Goal: Contribute content: Add original content to the website for others to see

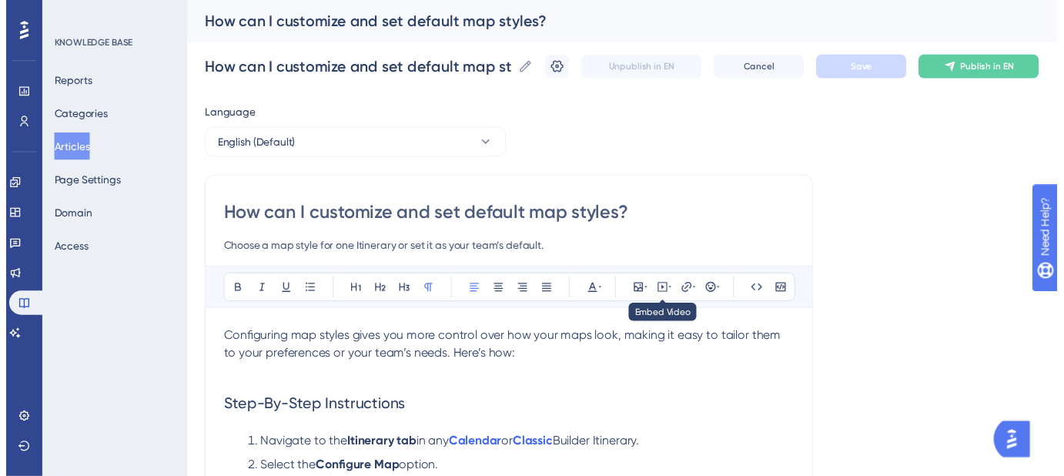
scroll to position [160, 0]
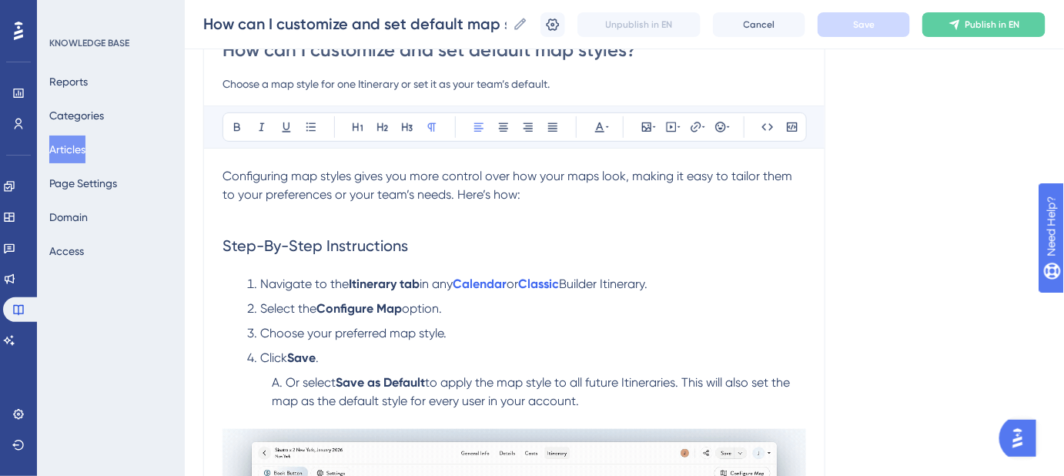
click at [440, 193] on span "Configuring map styles gives you more control over how your maps look, making i…" at bounding box center [509, 185] width 573 height 33
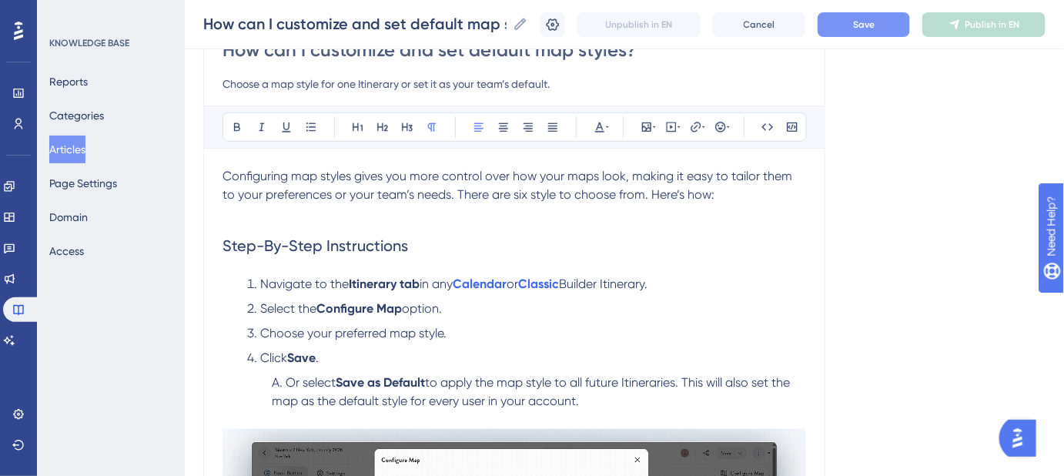
click at [869, 18] on span "Save" at bounding box center [864, 24] width 22 height 12
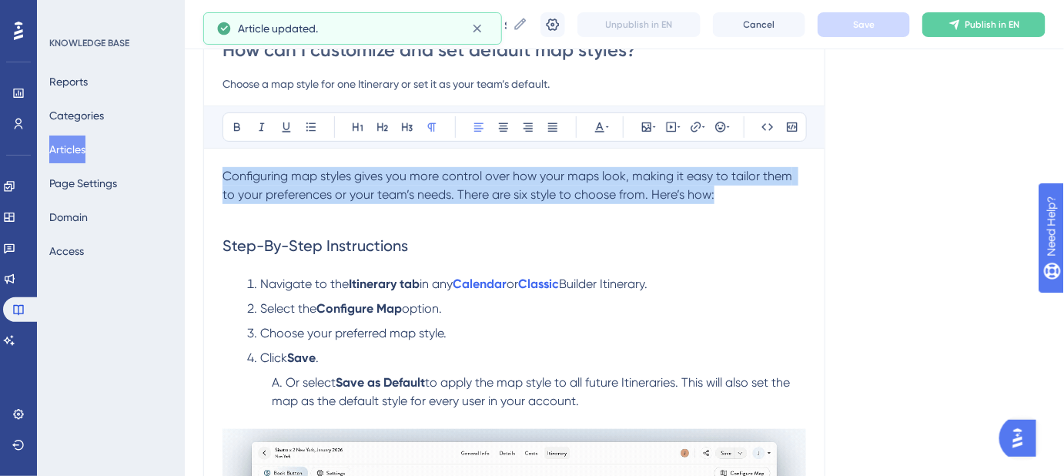
drag, startPoint x: 702, startPoint y: 194, endPoint x: 210, endPoint y: 166, distance: 492.1
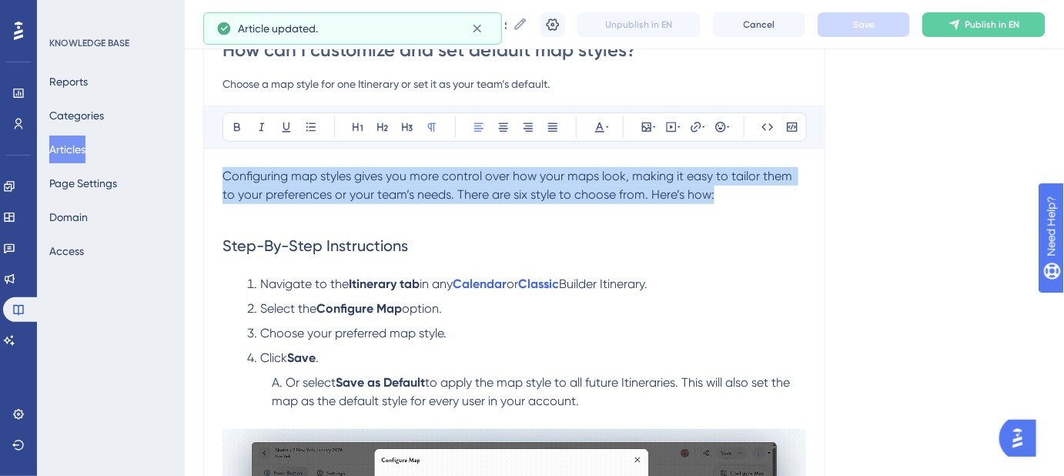
click at [210, 166] on div "How can I customize and set default map styles? Choose a map style for one Itin…" at bounding box center [514, 383] width 622 height 742
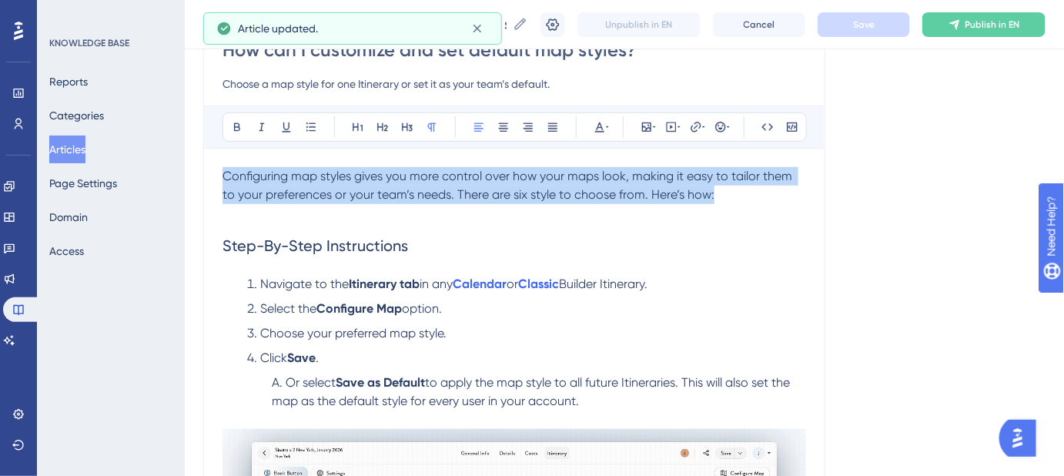
copy span "Configuring map styles gives you more control over how your maps look, making i…"
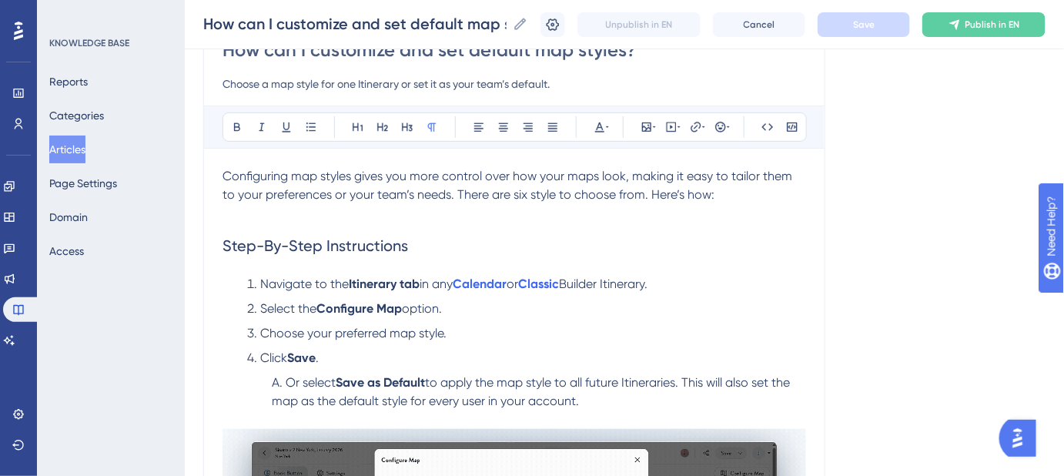
click at [632, 217] on p at bounding box center [515, 213] width 584 height 18
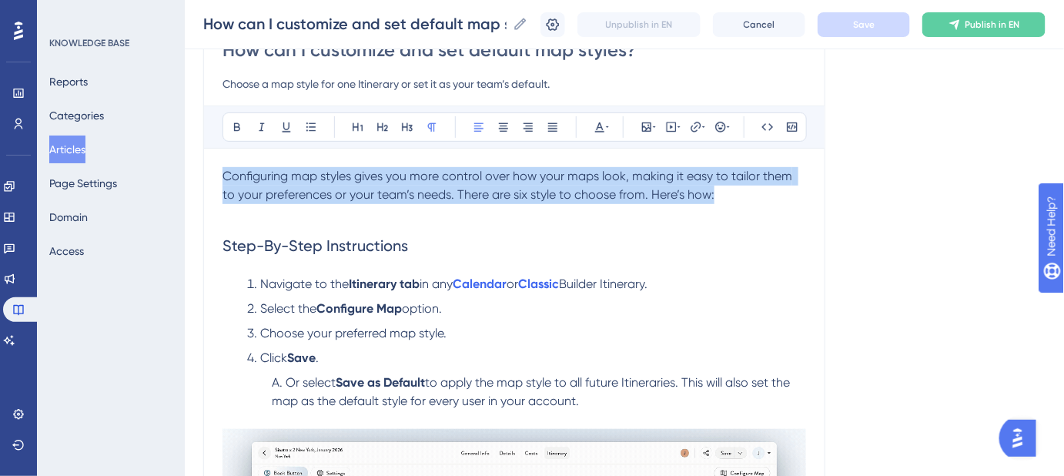
drag, startPoint x: 697, startPoint y: 194, endPoint x: 203, endPoint y: 177, distance: 493.9
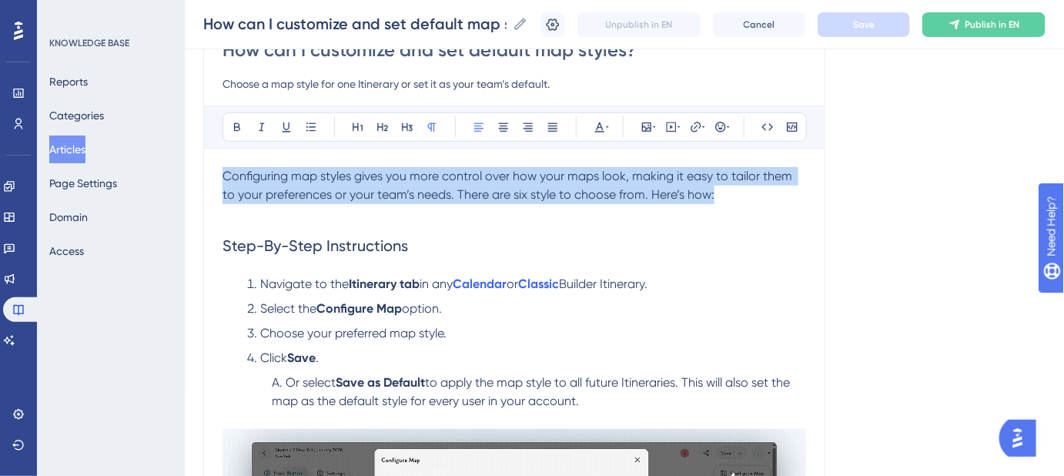
click at [203, 178] on div "How can I customize and set default map styles? Choose a map style for one Itin…" at bounding box center [514, 383] width 622 height 742
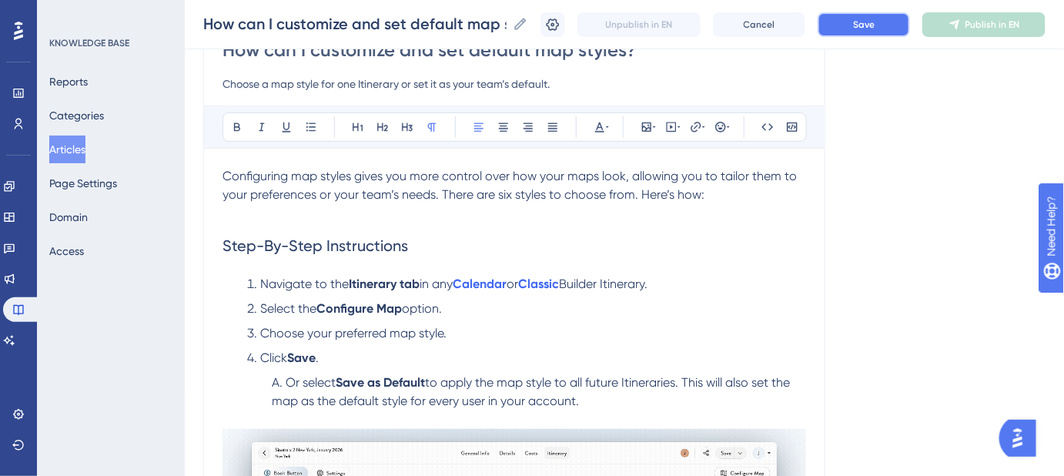
click at [853, 35] on button "Save" at bounding box center [864, 24] width 92 height 25
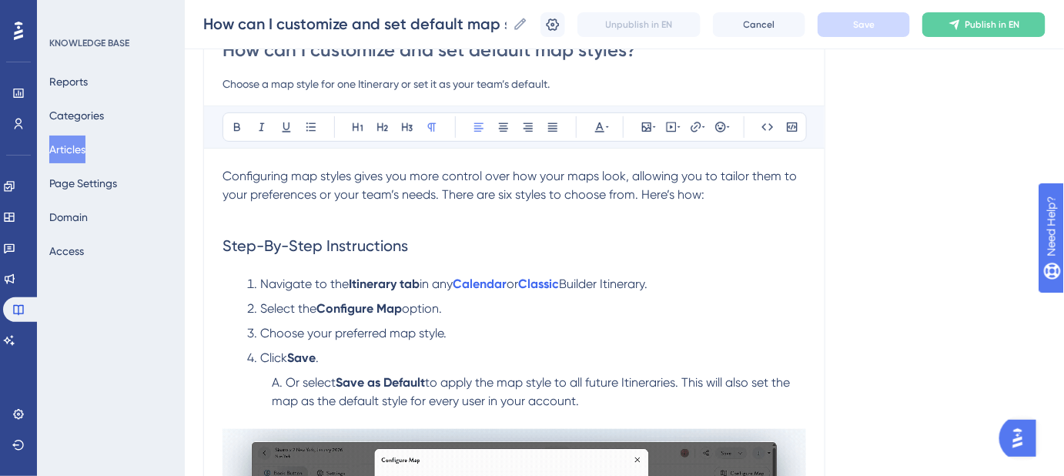
click at [499, 193] on span "Configuring map styles gives you more control over how your maps look, allowing…" at bounding box center [512, 185] width 578 height 33
click at [513, 193] on span "Configuring map styles gives you more control over how your maps look, allowing…" at bounding box center [512, 185] width 578 height 33
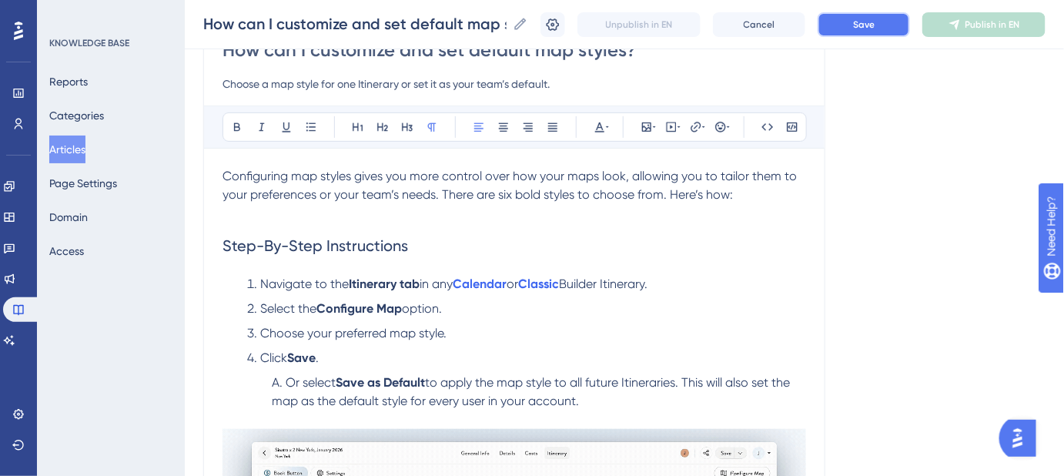
click at [866, 20] on span "Save" at bounding box center [864, 24] width 22 height 12
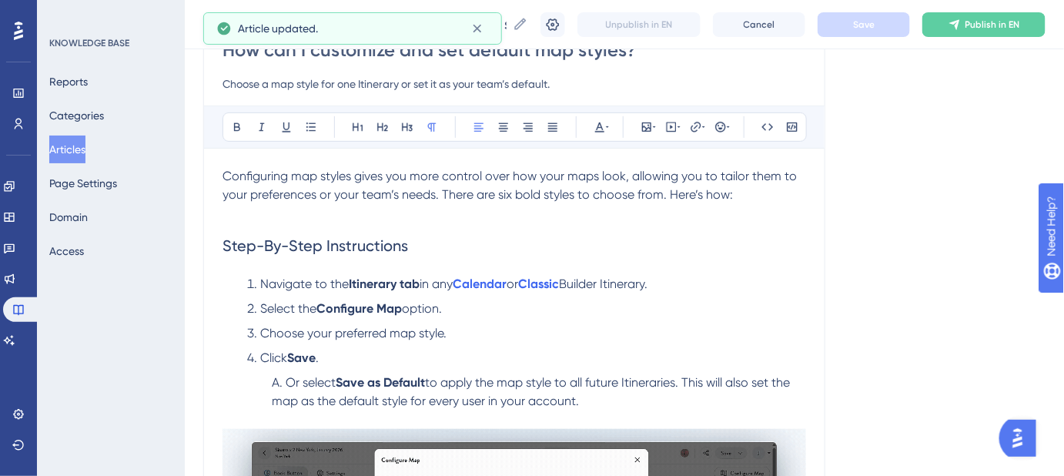
click at [504, 193] on span "Configuring map styles gives you more control over how your maps look, allowing…" at bounding box center [512, 185] width 578 height 33
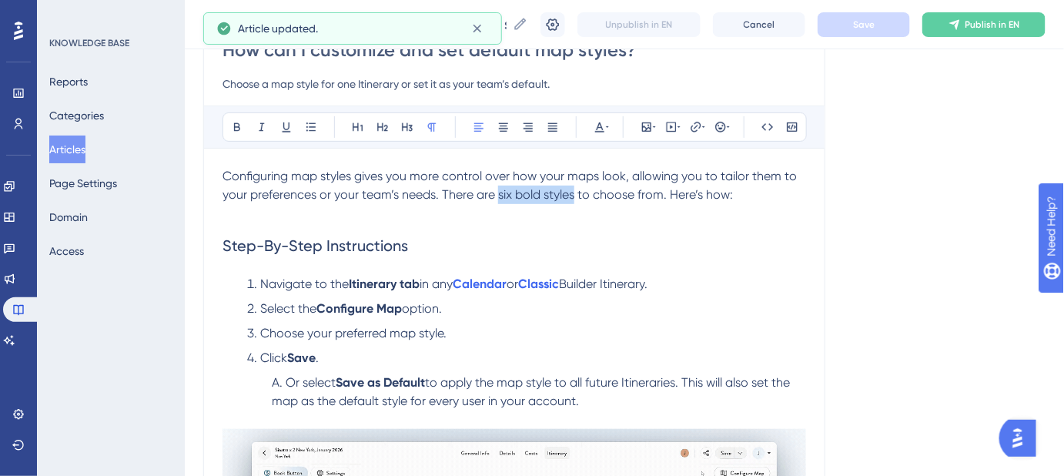
drag, startPoint x: 568, startPoint y: 196, endPoint x: 497, endPoint y: 196, distance: 70.8
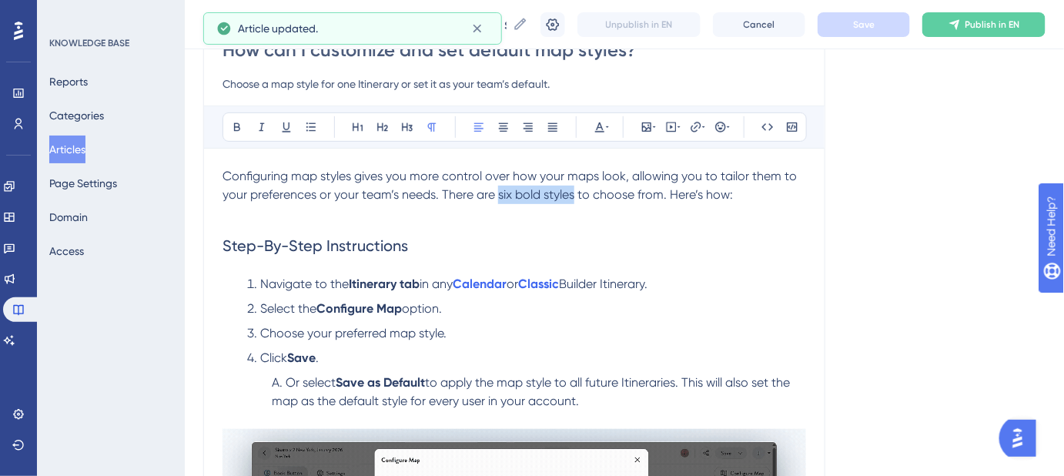
click at [497, 196] on span "Configuring map styles gives you more control over how your maps look, allowing…" at bounding box center [512, 185] width 578 height 33
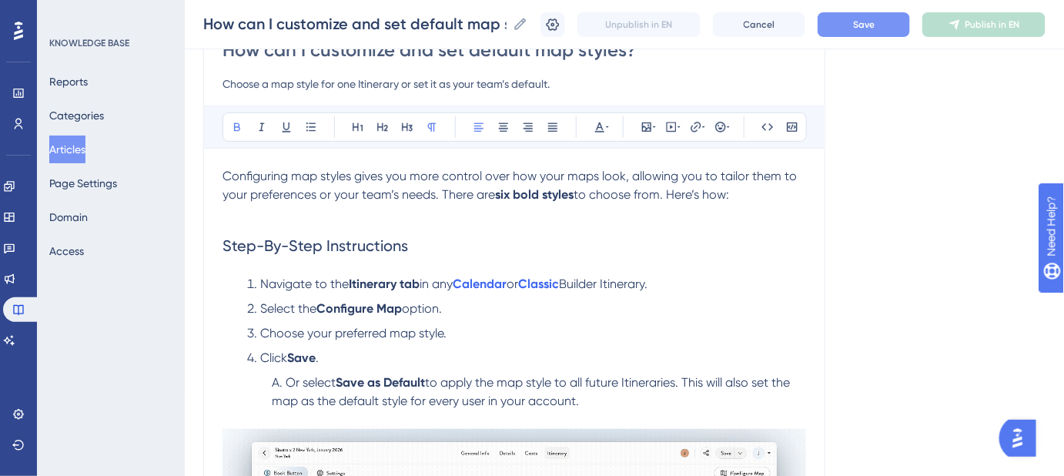
click at [895, 251] on div "Language English (Default) How can I customize and set default map styles? Choo…" at bounding box center [624, 392] width 842 height 909
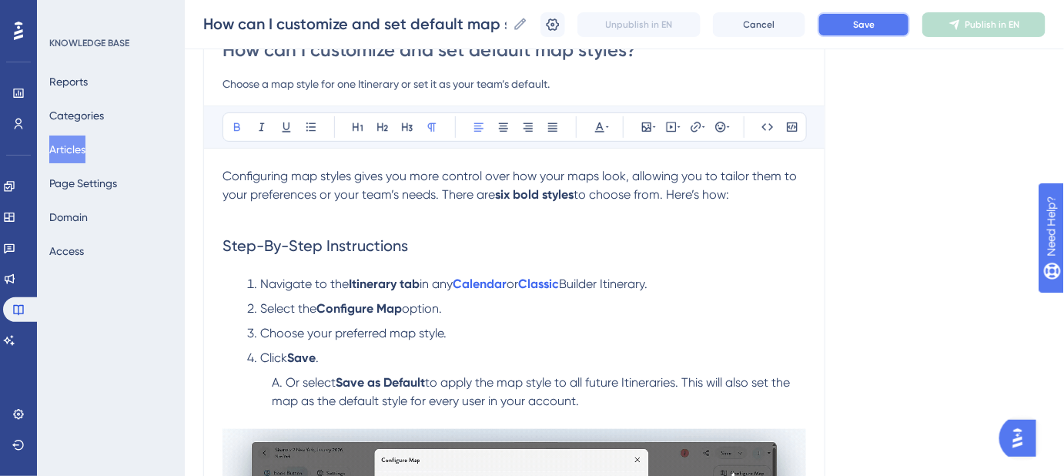
click at [873, 25] on span "Save" at bounding box center [864, 24] width 22 height 12
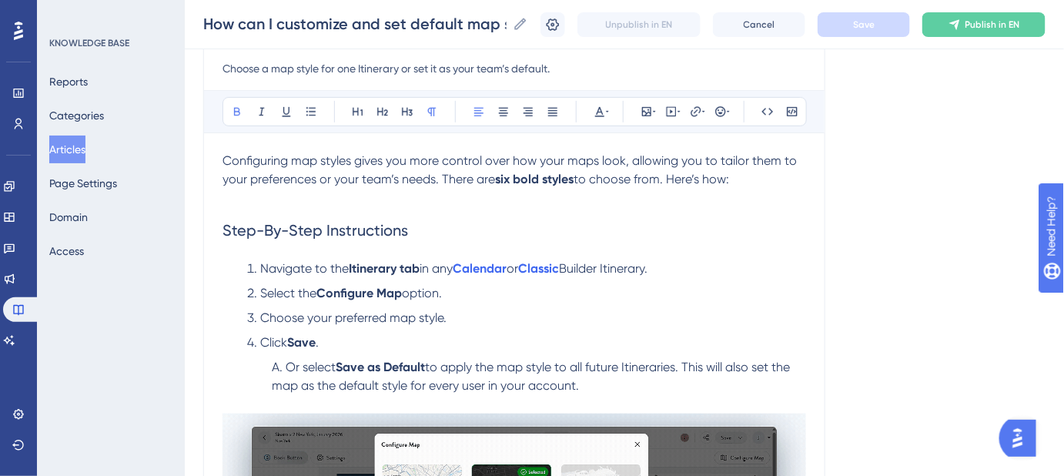
scroll to position [209, 0]
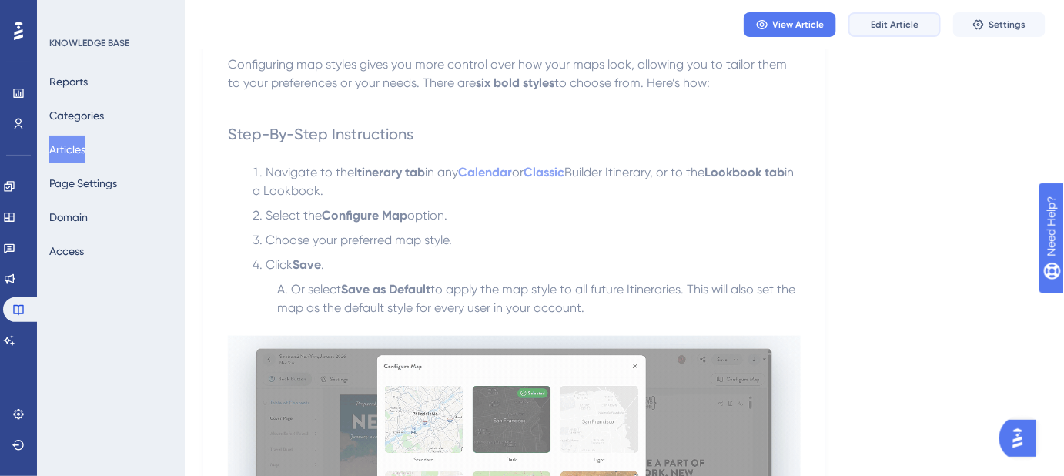
click at [895, 24] on span "Edit Article" at bounding box center [895, 24] width 48 height 12
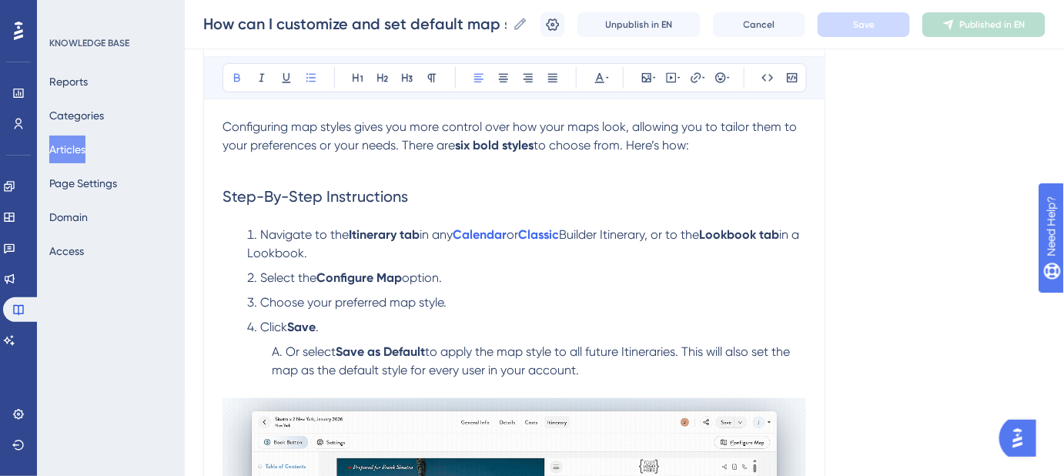
click at [744, 234] on strong "Lookbook tab" at bounding box center [739, 234] width 80 height 15
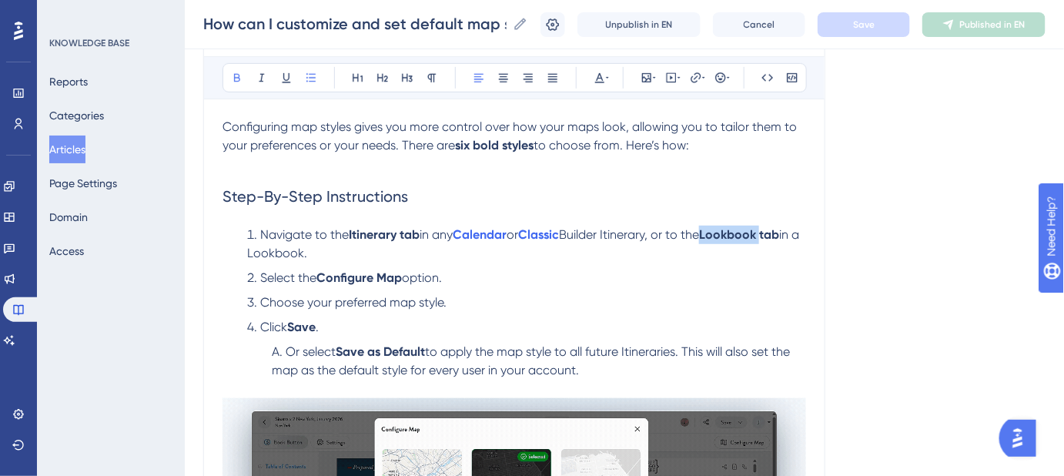
click at [744, 234] on strong "Lookbook tab" at bounding box center [739, 234] width 80 height 15
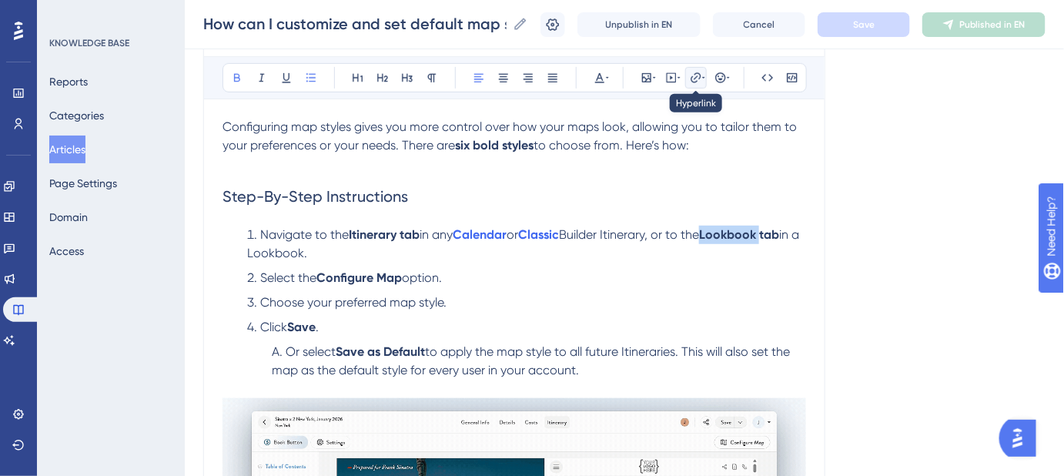
click at [696, 79] on icon at bounding box center [696, 78] width 12 height 12
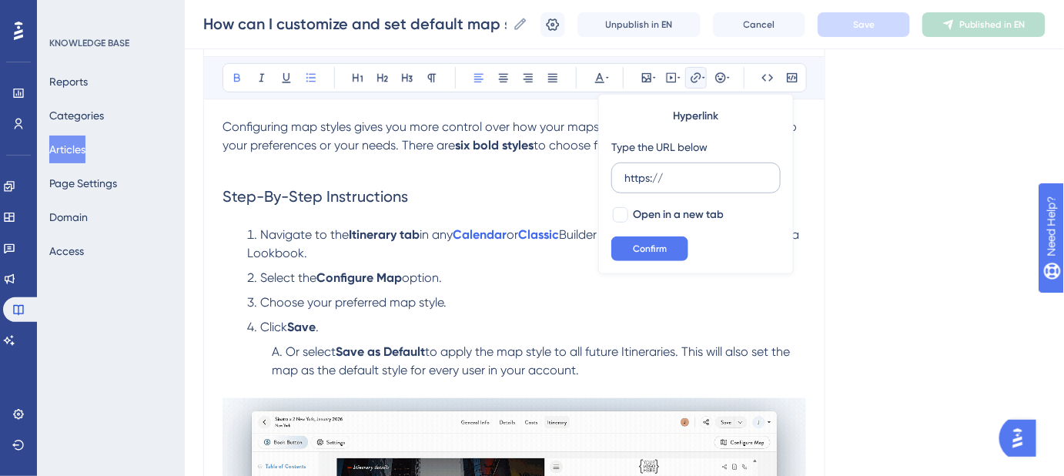
drag, startPoint x: 688, startPoint y: 178, endPoint x: 611, endPoint y: 177, distance: 77.0
click at [611, 177] on label "https://" at bounding box center [695, 177] width 169 height 31
click at [625, 177] on input "https://" at bounding box center [696, 177] width 143 height 17
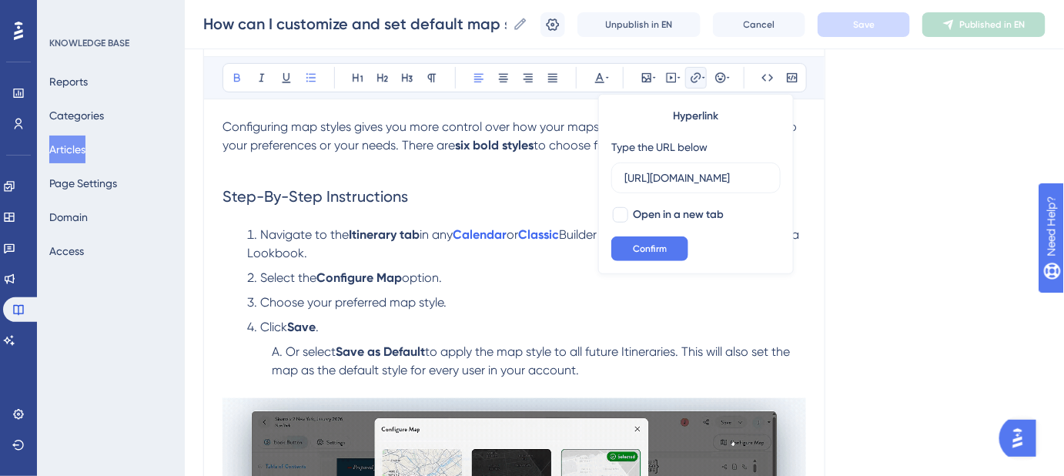
scroll to position [0, 149]
type input "https://help.safariportal.app/en/articles/5647--lookbooks"
click at [626, 210] on div at bounding box center [620, 214] width 15 height 15
checkbox input "true"
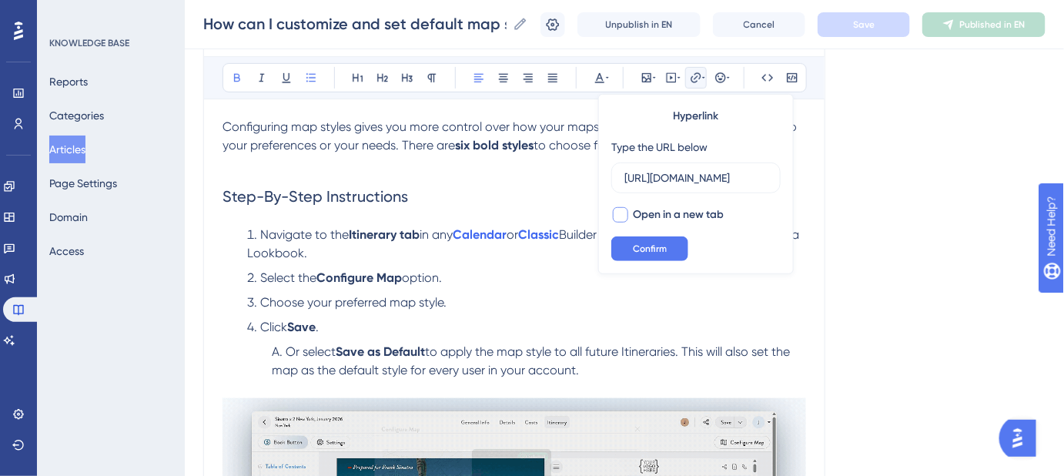
scroll to position [0, 0]
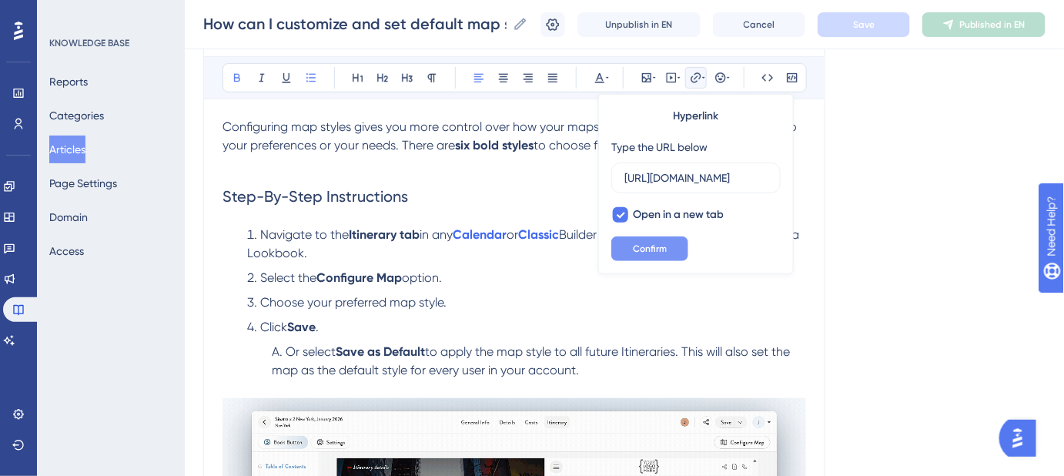
click at [633, 243] on span "Confirm" at bounding box center [650, 249] width 34 height 12
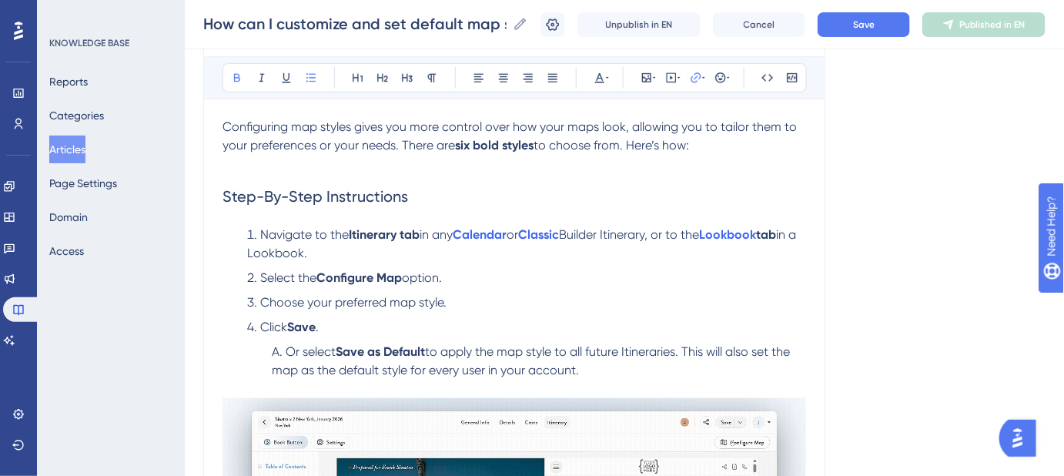
click at [776, 230] on strong "tab" at bounding box center [766, 234] width 20 height 15
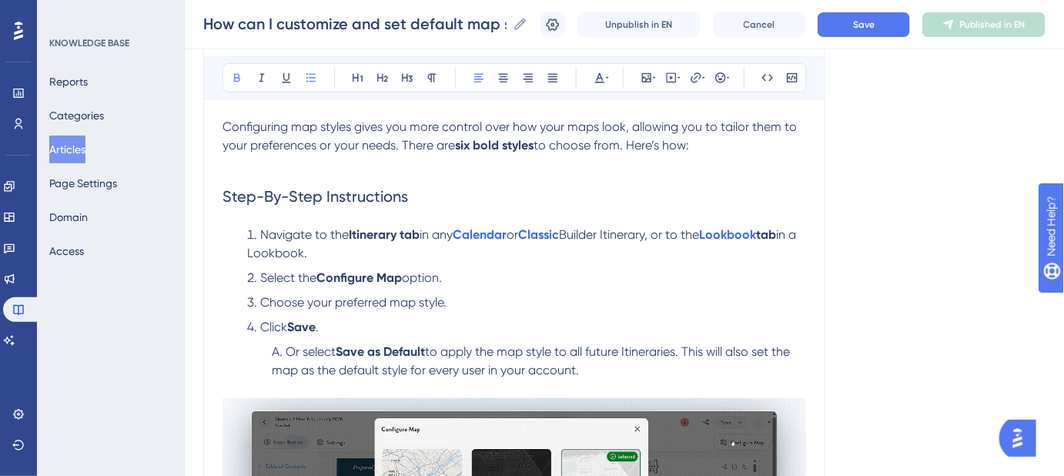
click at [776, 230] on strong "tab" at bounding box center [766, 234] width 20 height 15
click at [554, 248] on li "Navigate to the Itinerary tab in any Calendar or Classic Builder Itinerary, or …" at bounding box center [523, 244] width 565 height 37
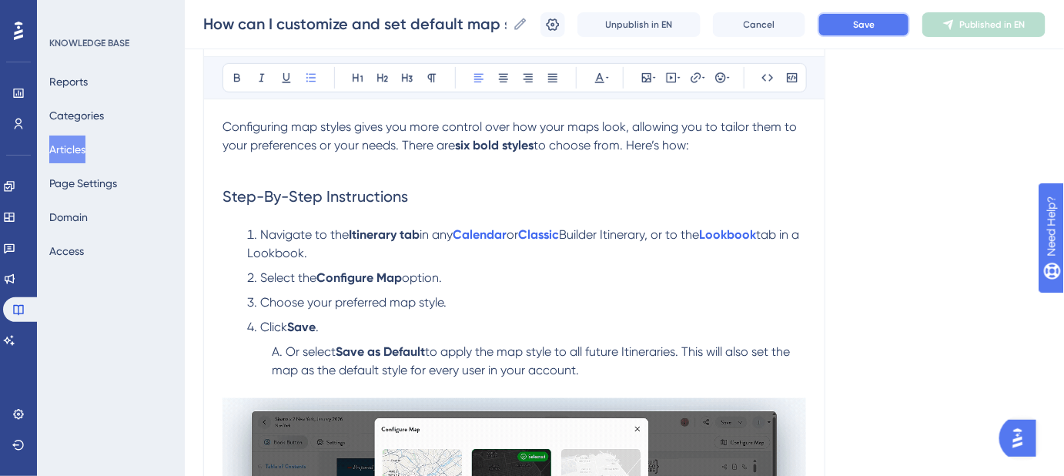
drag, startPoint x: 858, startPoint y: 28, endPoint x: 846, endPoint y: 149, distance: 122.2
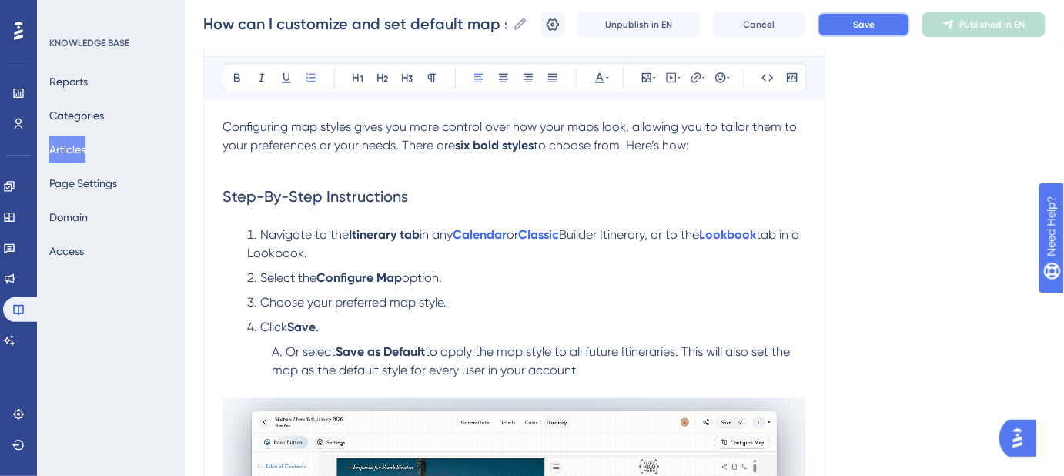
click at [848, 144] on div "Performance Users Engagement Widgets Feedback Product Updates Knowledge Base AI…" at bounding box center [624, 316] width 879 height 1050
click at [789, 233] on span "tab in a Lookbook." at bounding box center [524, 243] width 555 height 33
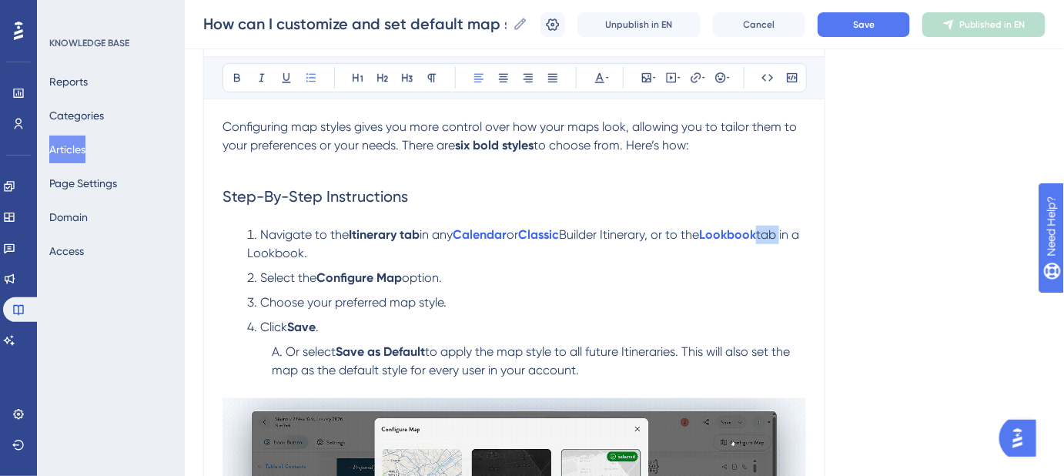
click at [789, 233] on span "tab in a Lookbook." at bounding box center [524, 243] width 555 height 33
click at [755, 234] on strong "Lookbook" at bounding box center [727, 234] width 57 height 15
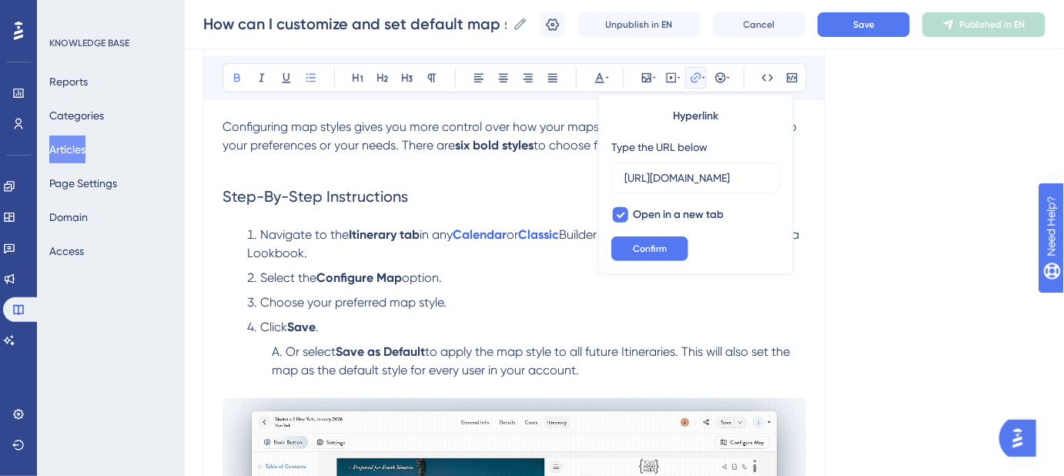
scroll to position [0, 149]
click at [728, 180] on input "https://help.safariportal.app/en/articles/5647--lookbooks" at bounding box center [696, 177] width 143 height 17
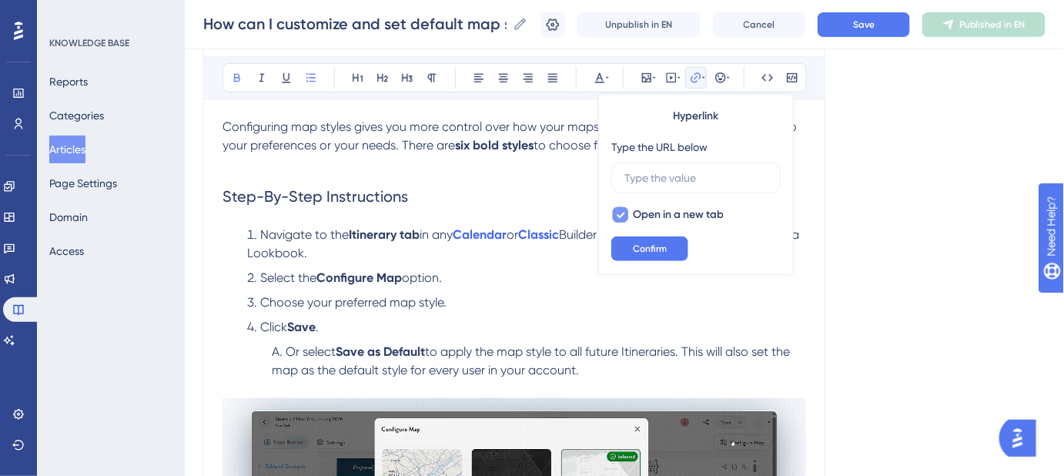
click at [621, 209] on icon at bounding box center [620, 215] width 9 height 12
checkbox input "false"
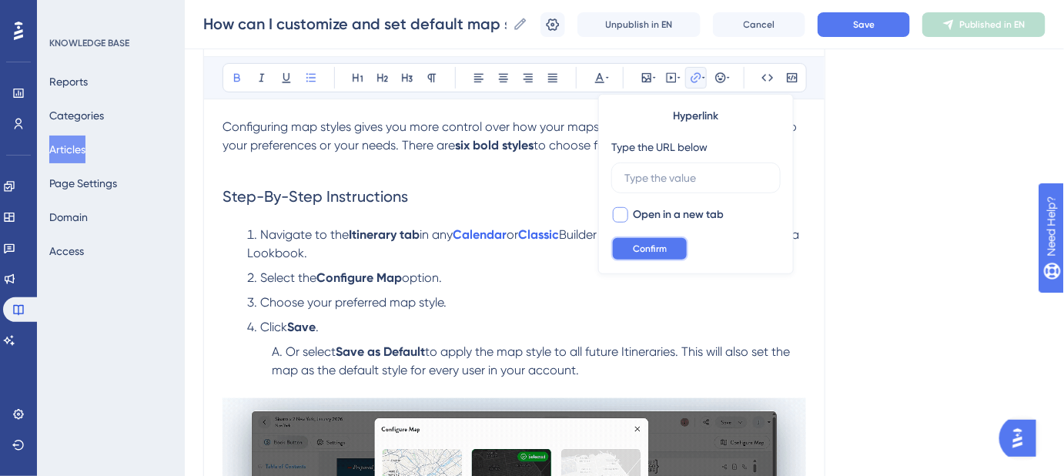
click at [639, 243] on span "Confirm" at bounding box center [650, 249] width 34 height 12
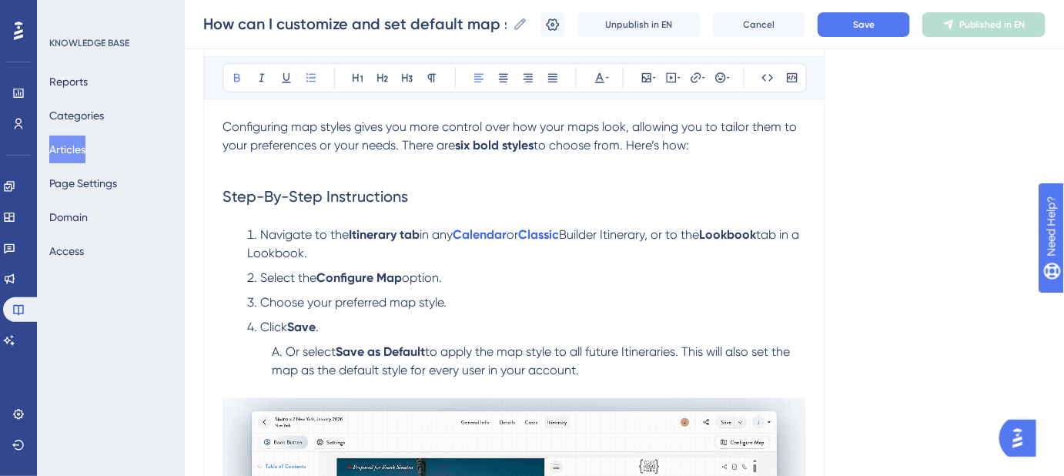
click at [786, 233] on span "tab in a Lookbook." at bounding box center [524, 243] width 555 height 33
click at [310, 249] on span "in a Lookbook." at bounding box center [524, 243] width 555 height 33
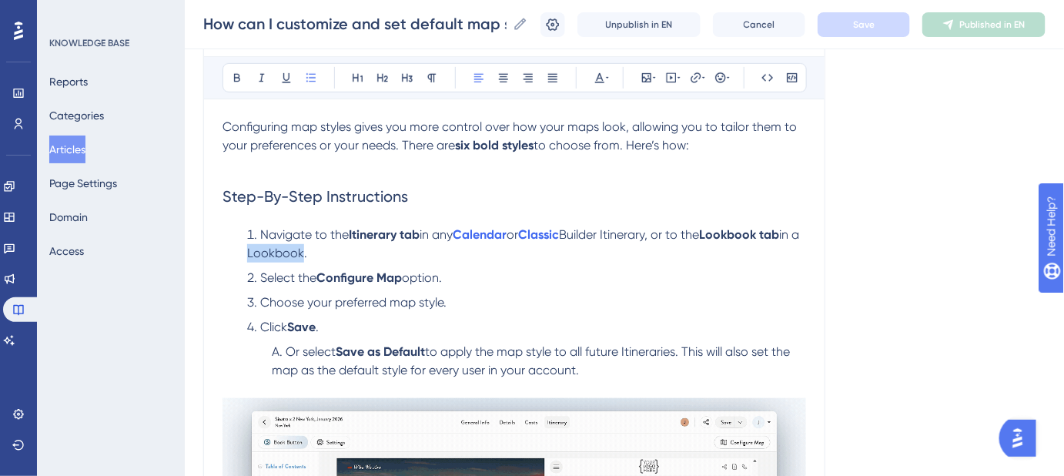
click at [310, 249] on span "in a Lookbook." at bounding box center [524, 243] width 555 height 33
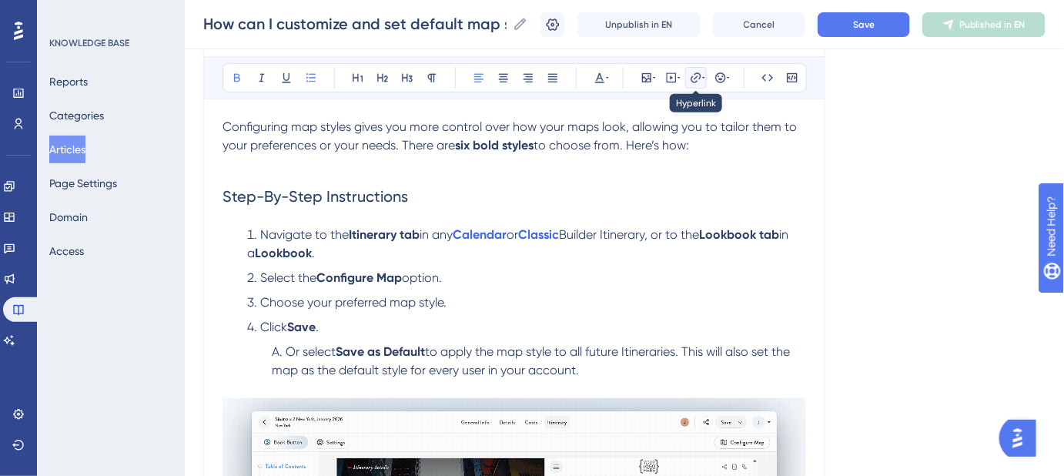
click at [696, 77] on icon at bounding box center [696, 78] width 12 height 12
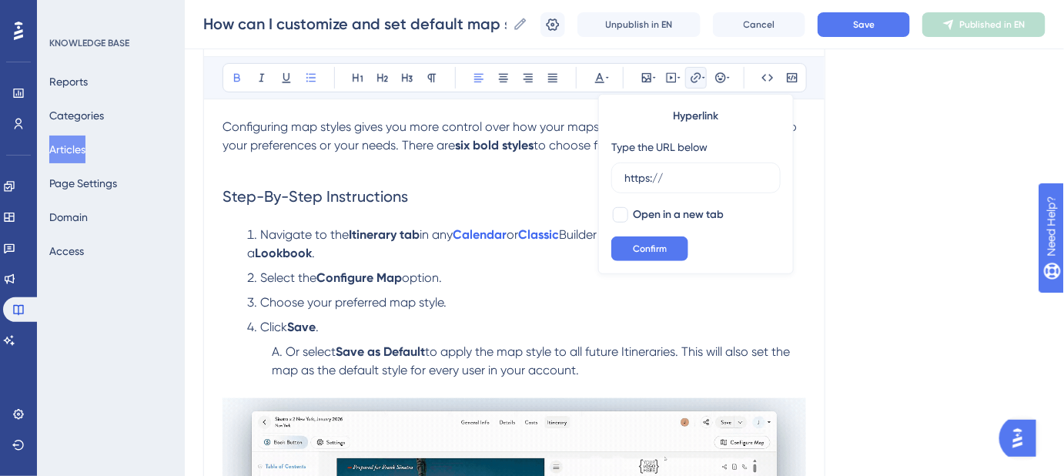
drag, startPoint x: 686, startPoint y: 170, endPoint x: 603, endPoint y: 176, distance: 83.3
click at [603, 176] on div "Hyperlink Type the URL below https:// Open in a new tab Confirm" at bounding box center [696, 184] width 196 height 180
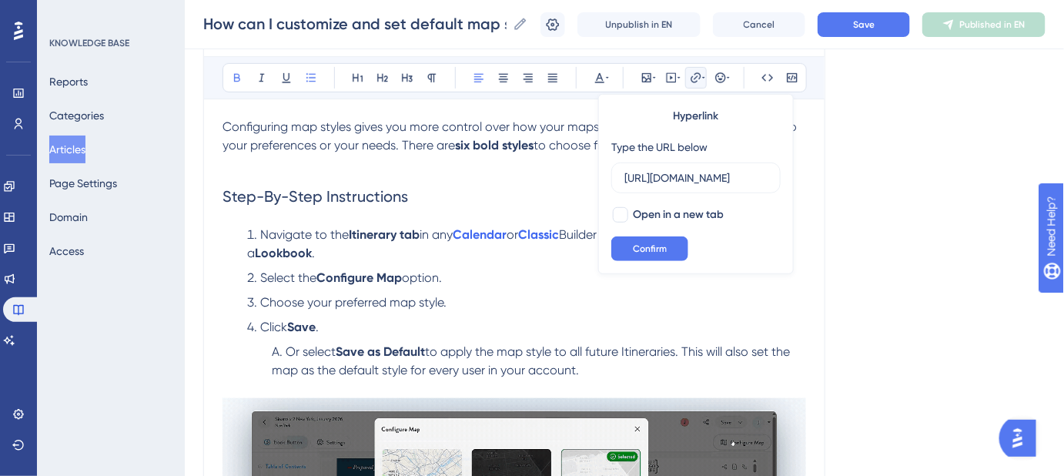
scroll to position [0, 149]
type input "https://help.safariportal.app/en/articles/5647--lookbooks"
click at [622, 212] on div at bounding box center [620, 214] width 15 height 15
checkbox input "true"
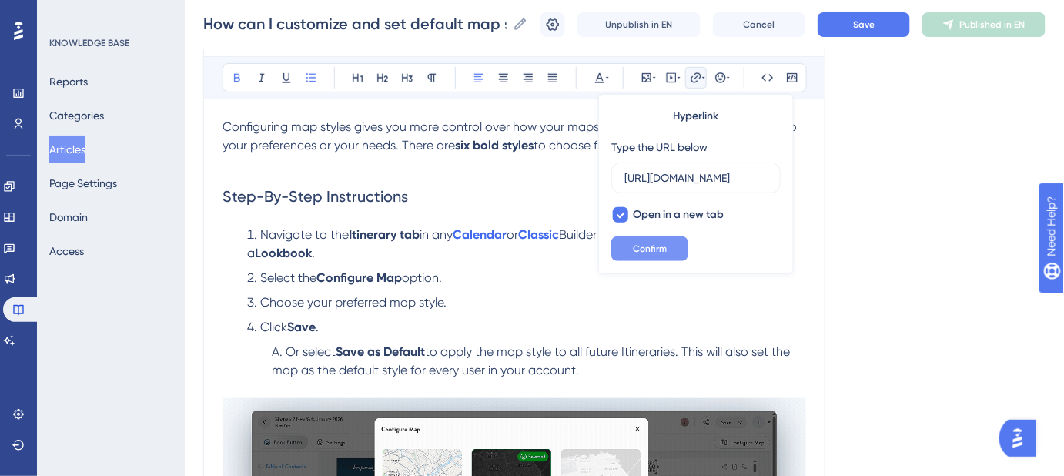
scroll to position [0, 0]
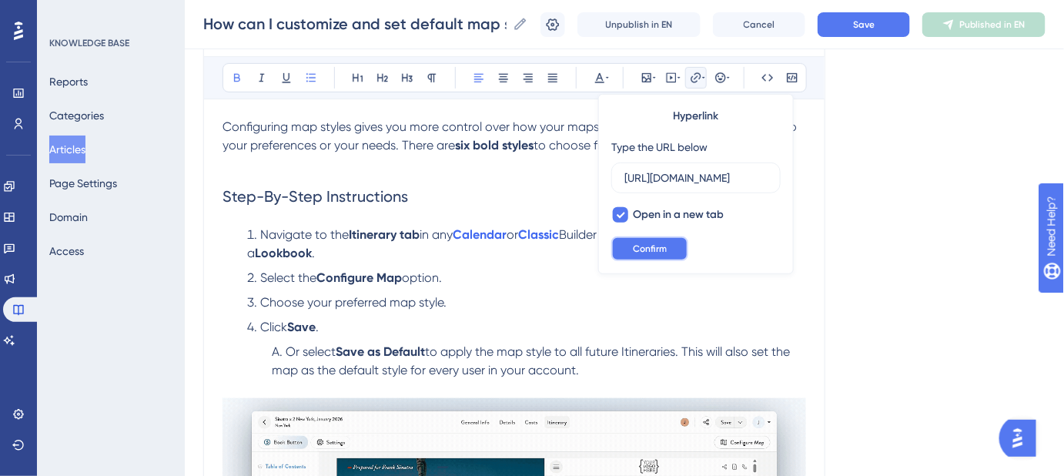
click at [641, 250] on span "Confirm" at bounding box center [650, 249] width 34 height 12
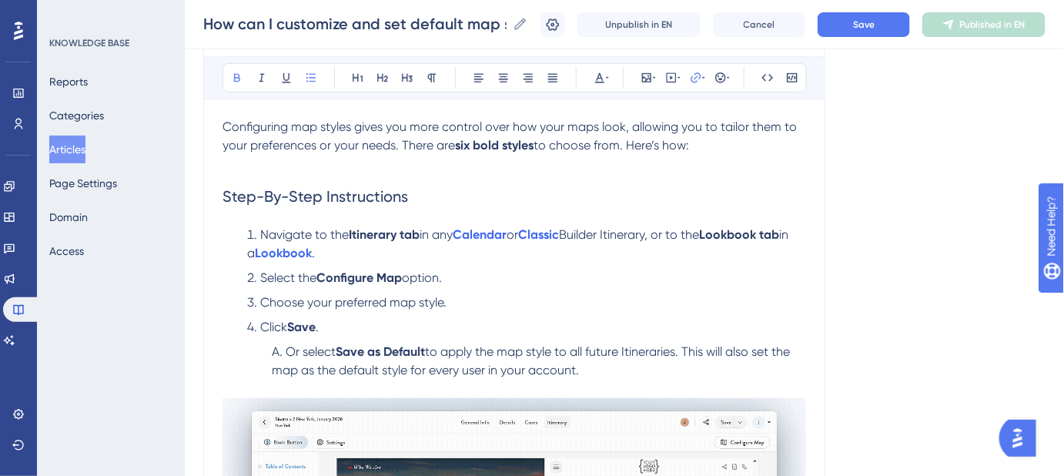
click at [856, 293] on div "Language English (Default) How can I customize and set default map styles? Choo…" at bounding box center [624, 352] width 842 height 927
click at [865, 28] on span "Save" at bounding box center [864, 24] width 22 height 12
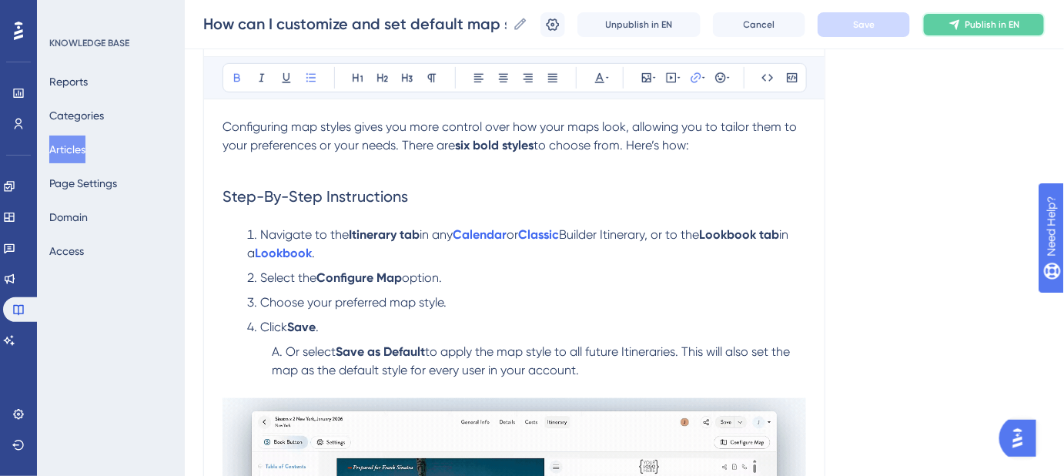
click at [986, 32] on button "Publish in EN" at bounding box center [984, 24] width 123 height 25
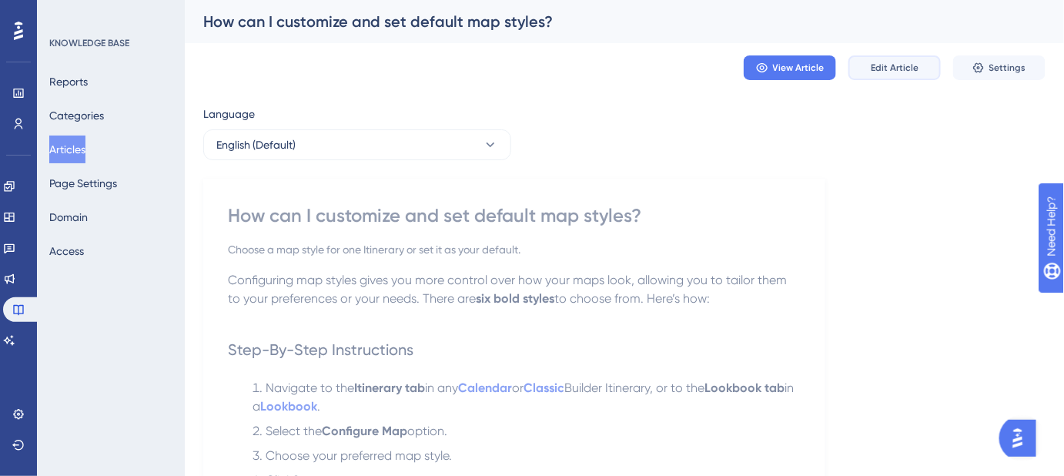
click at [889, 71] on span "Edit Article" at bounding box center [895, 68] width 48 height 12
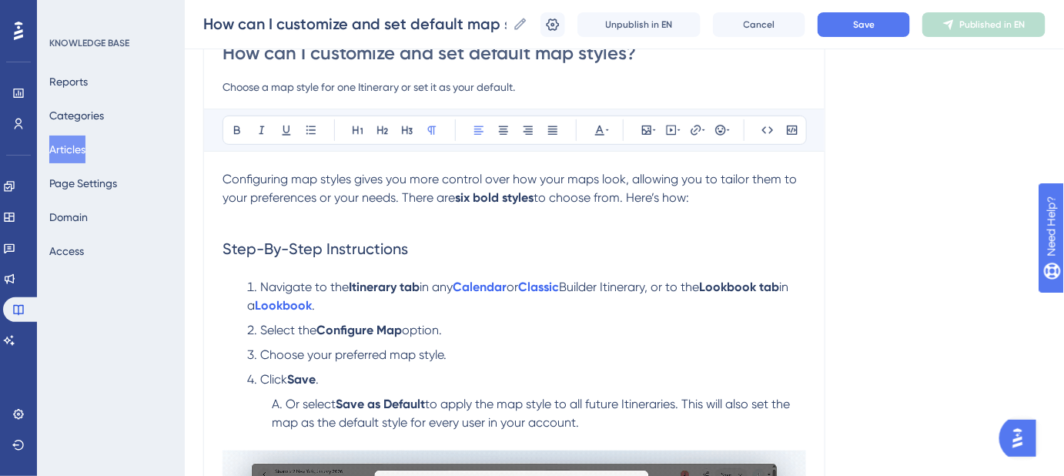
scroll to position [39, 0]
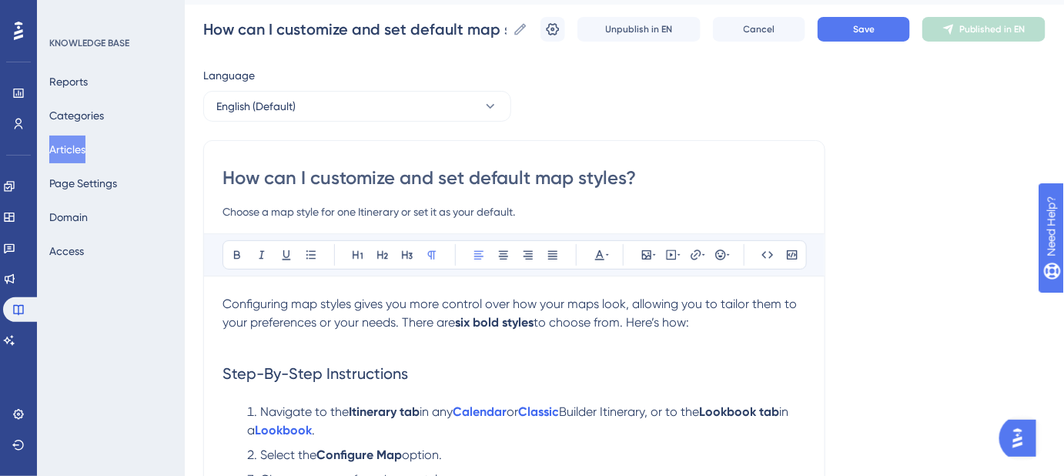
click at [369, 209] on input "Choose a map style for one Itinerary or set it as your default." at bounding box center [515, 212] width 584 height 18
type input "Choose a map style for one proposal or set it as your default."
click at [855, 33] on button "Save" at bounding box center [864, 29] width 92 height 25
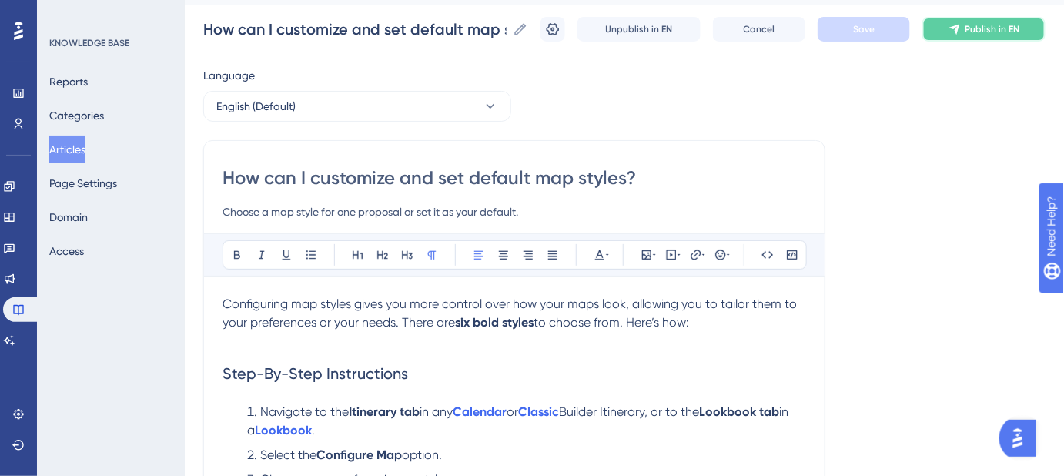
click at [1003, 39] on button "Publish in EN" at bounding box center [984, 29] width 123 height 25
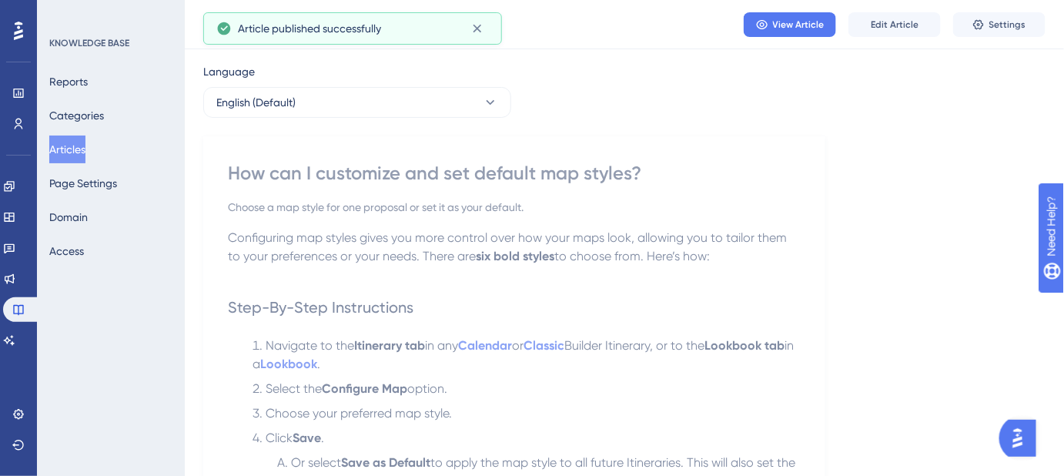
scroll to position [0, 0]
